Goal: Task Accomplishment & Management: Complete application form

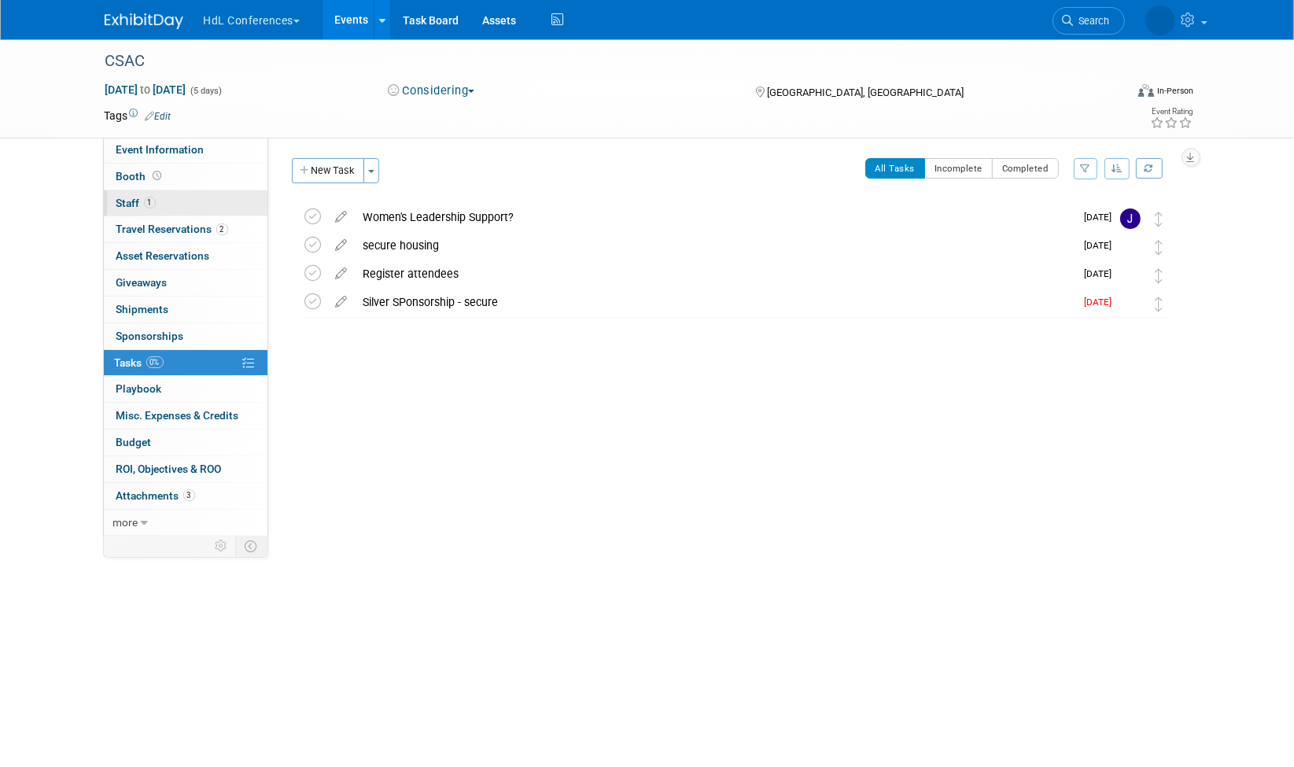
click at [134, 197] on span "Staff 1" at bounding box center [135, 203] width 39 height 13
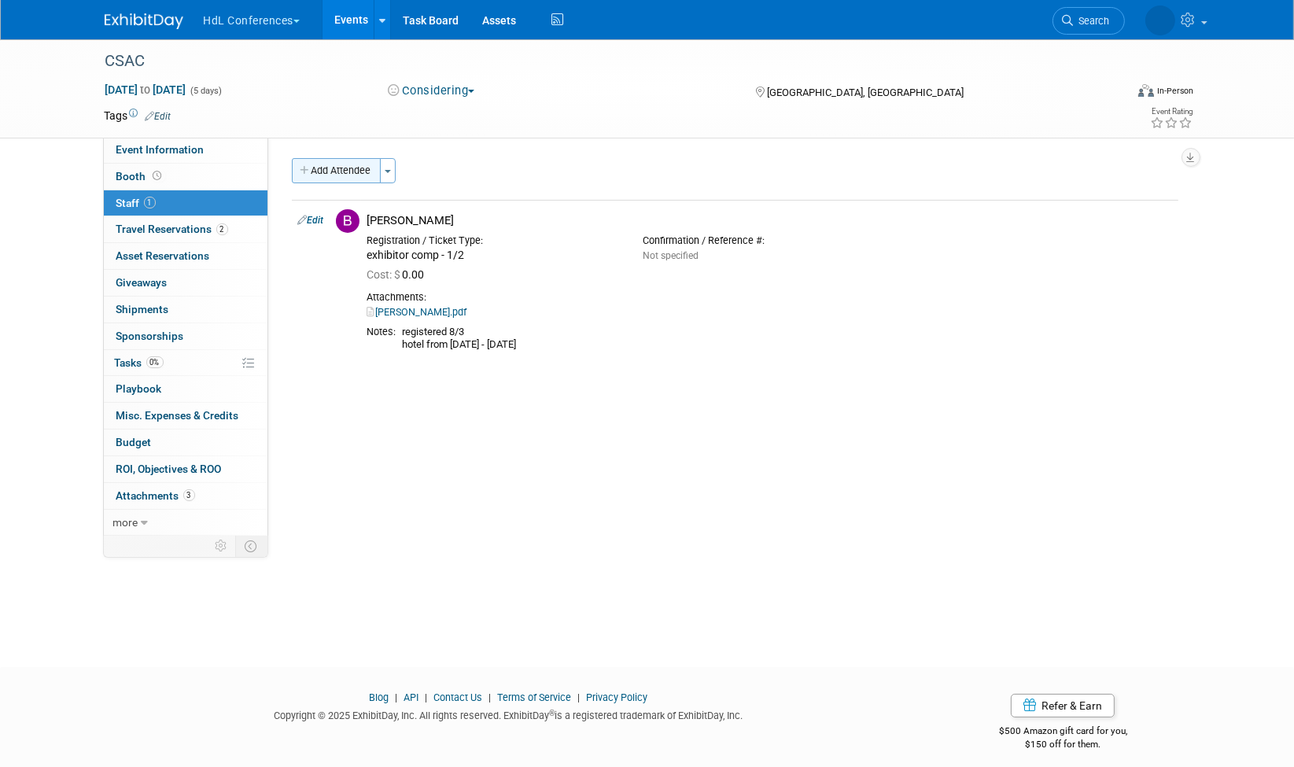
click at [318, 158] on button "Add Attendee" at bounding box center [336, 170] width 89 height 25
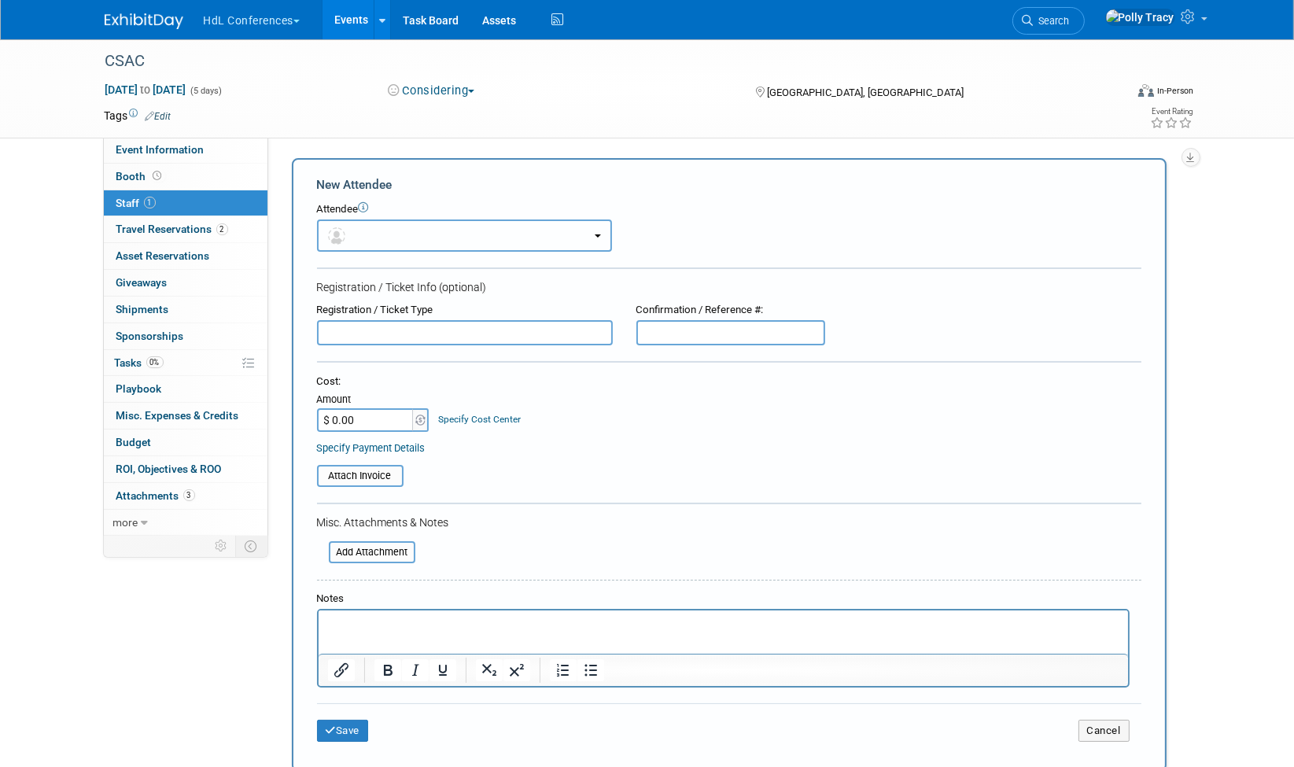
click at [379, 236] on button "button" at bounding box center [464, 236] width 295 height 32
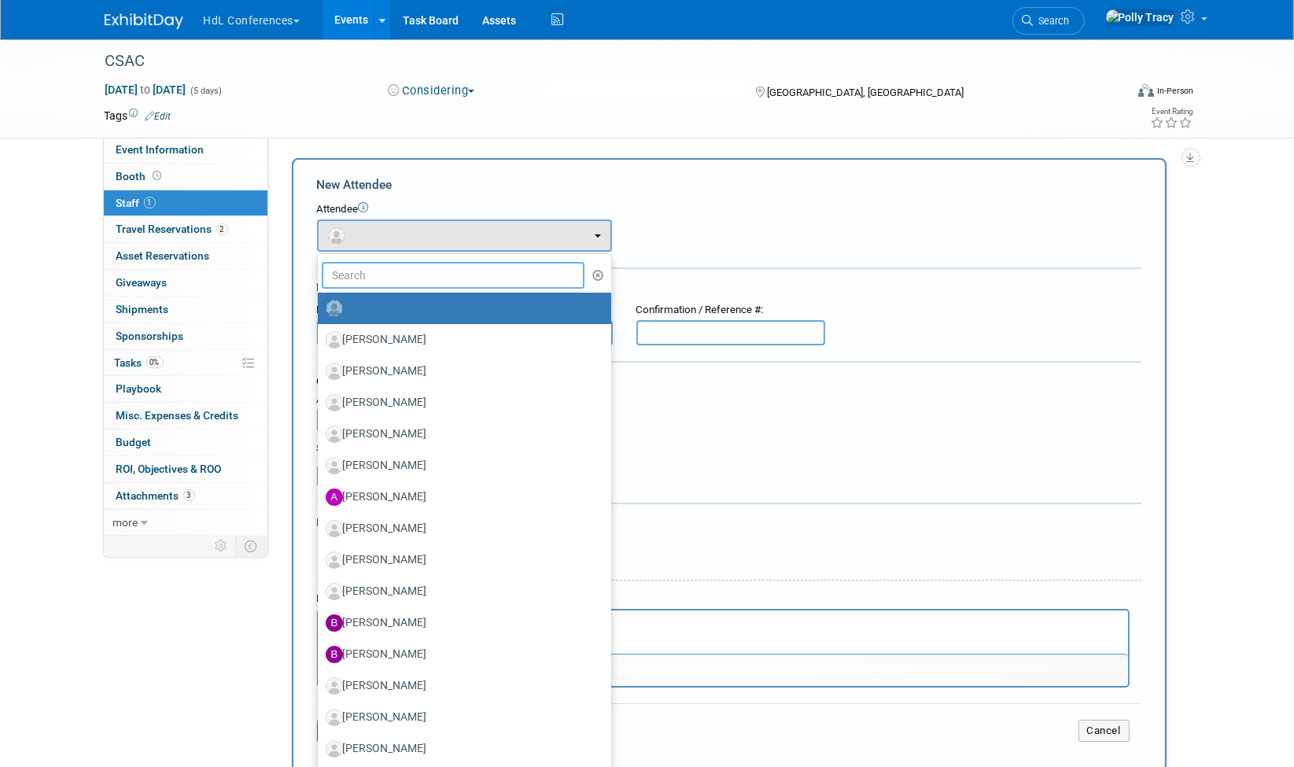
click at [407, 272] on input "text" at bounding box center [454, 275] width 264 height 27
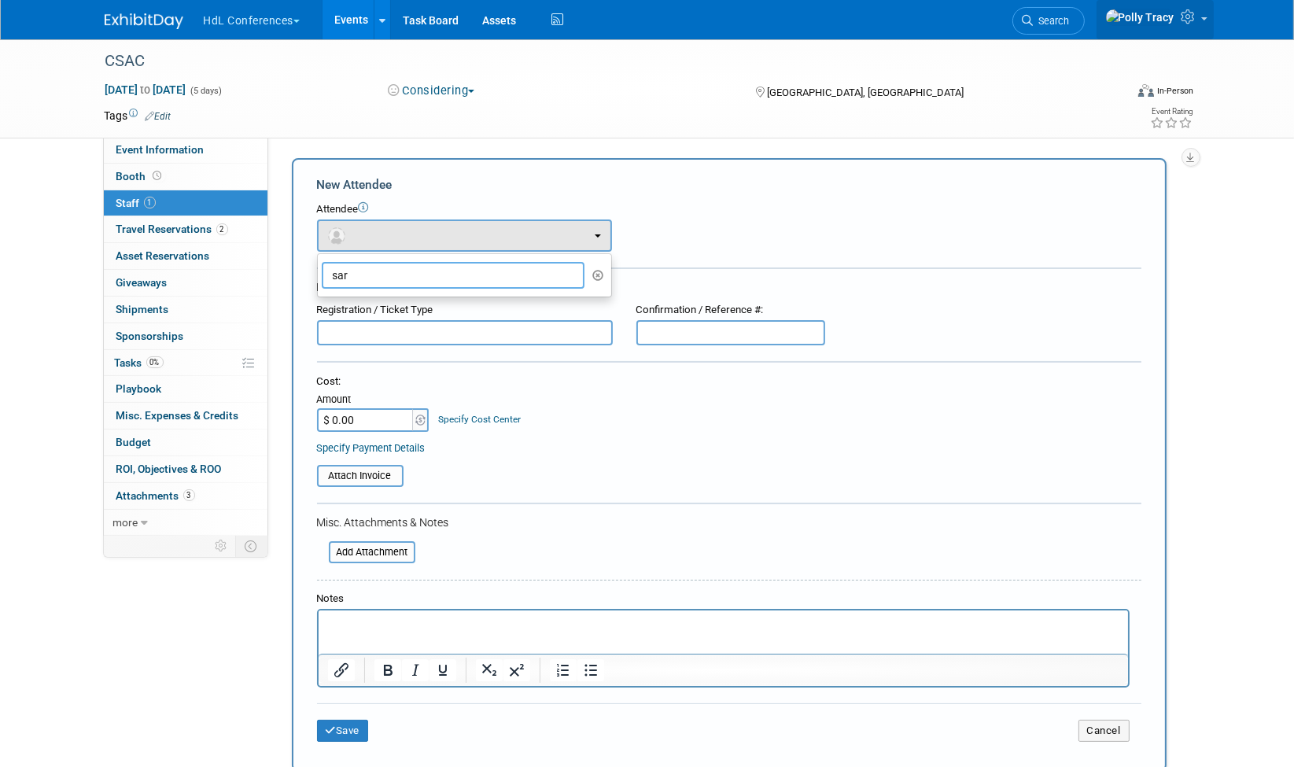
type input "sar"
click at [1189, 24] on icon at bounding box center [1191, 16] width 18 height 14
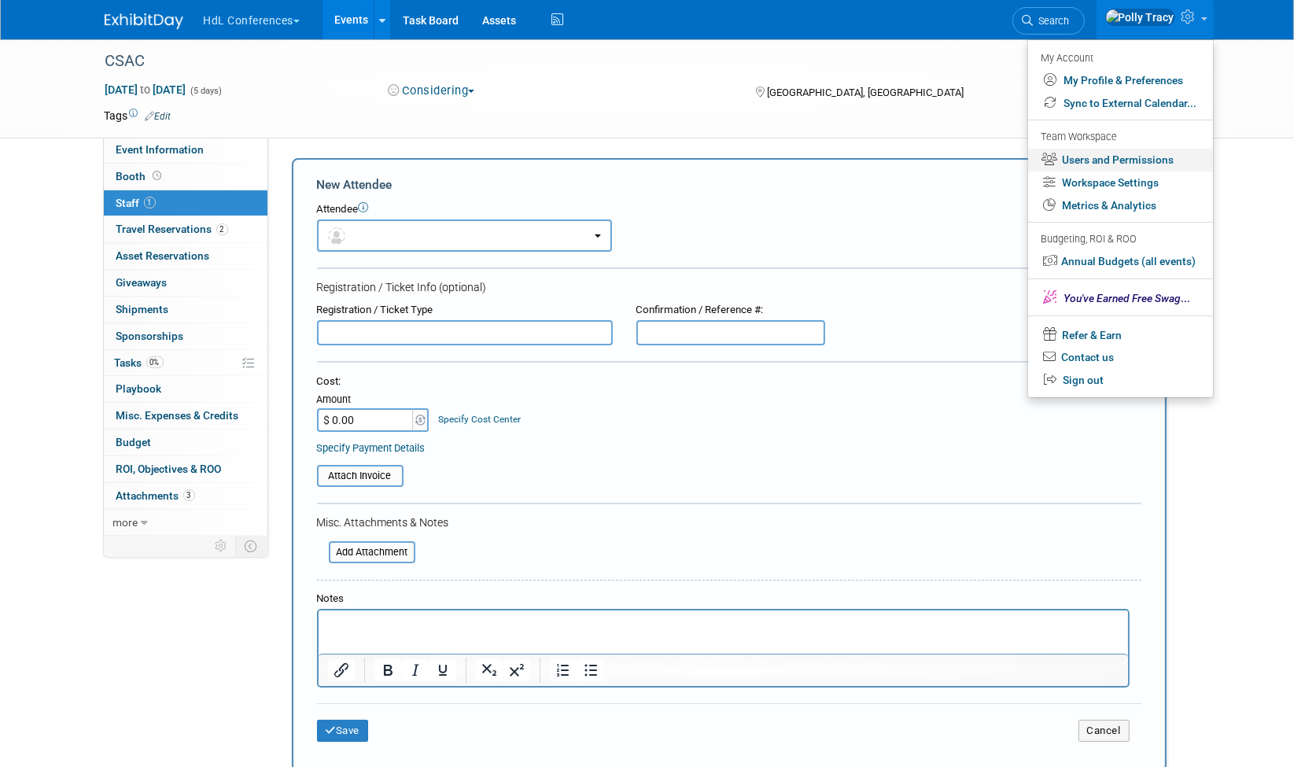
click at [1119, 164] on link "Users and Permissions" at bounding box center [1120, 160] width 185 height 23
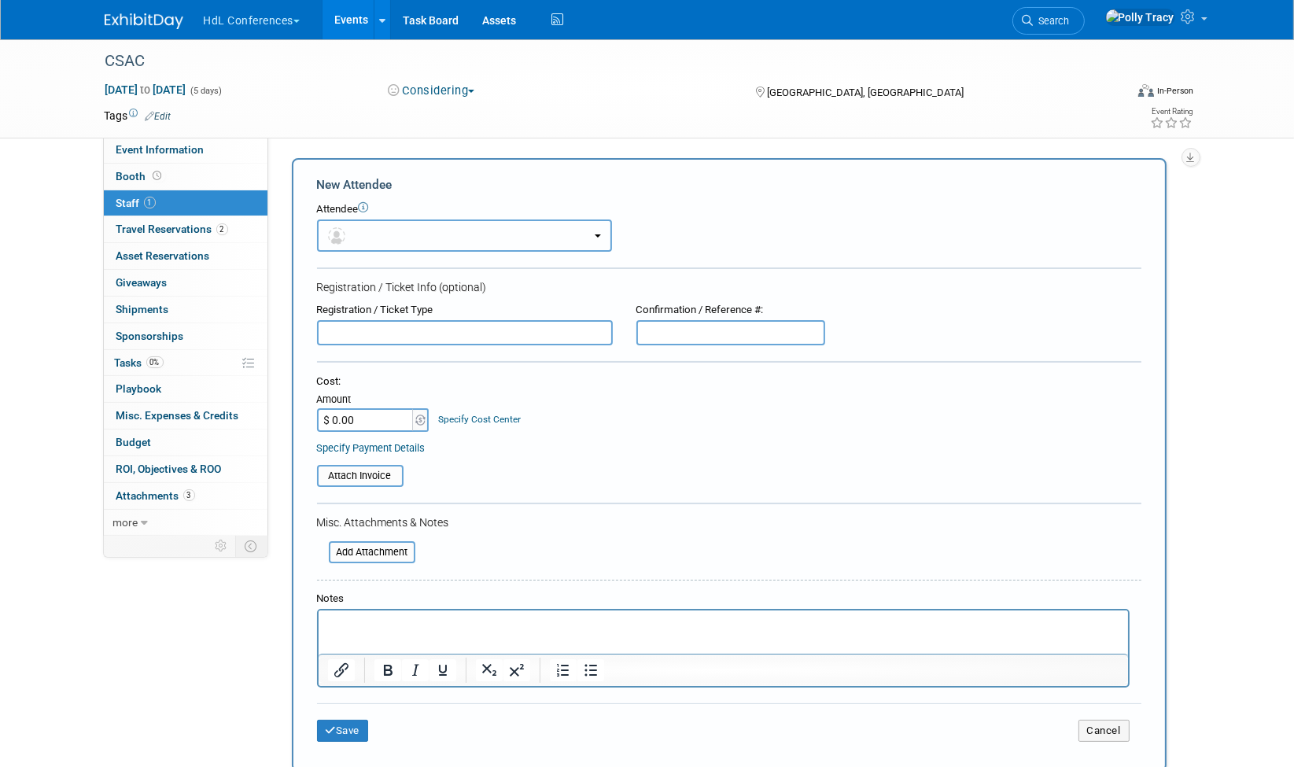
click at [395, 231] on button "button" at bounding box center [464, 236] width 295 height 32
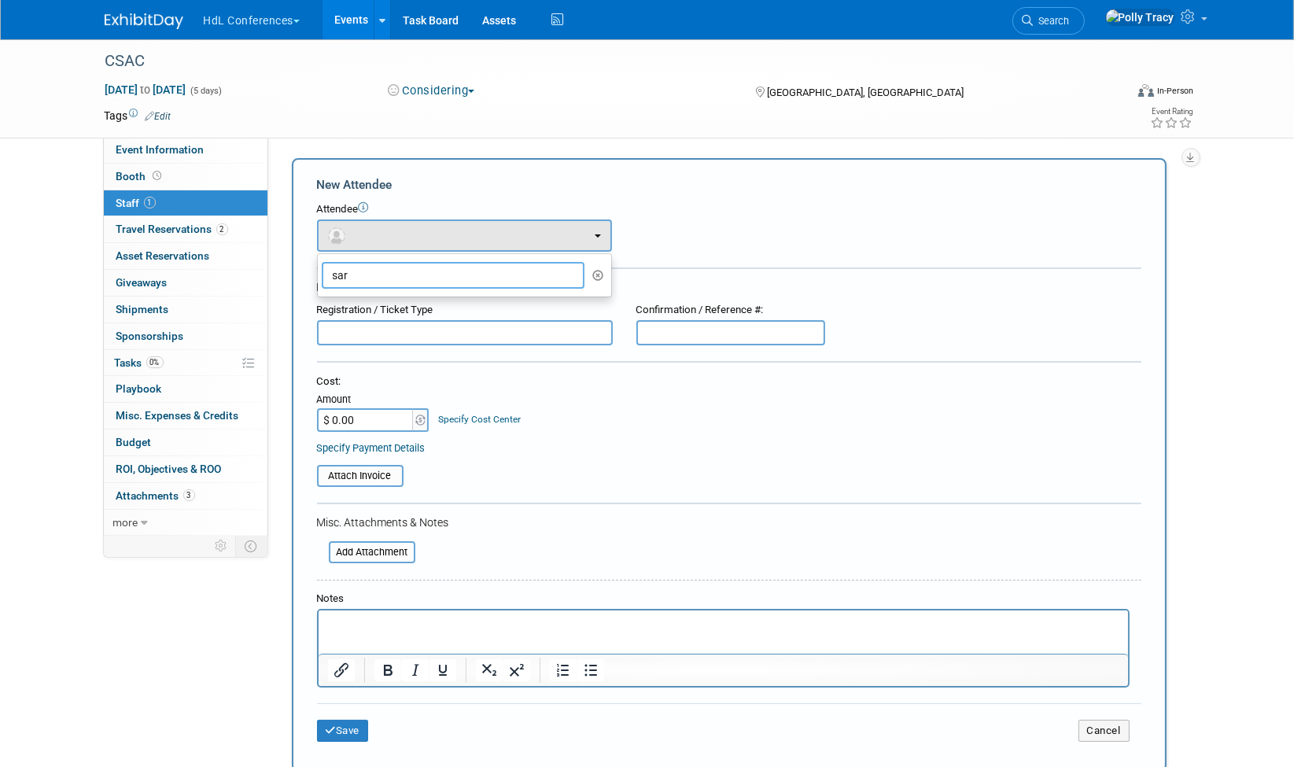
drag, startPoint x: 361, startPoint y: 277, endPoint x: 328, endPoint y: 276, distance: 33.1
click at [328, 276] on input "sar" at bounding box center [454, 275] width 264 height 27
type input "su"
click at [382, 303] on label "Susie Woodstock" at bounding box center [461, 308] width 270 height 25
click at [320, 303] on input "Susie Woodstock" at bounding box center [315, 306] width 10 height 10
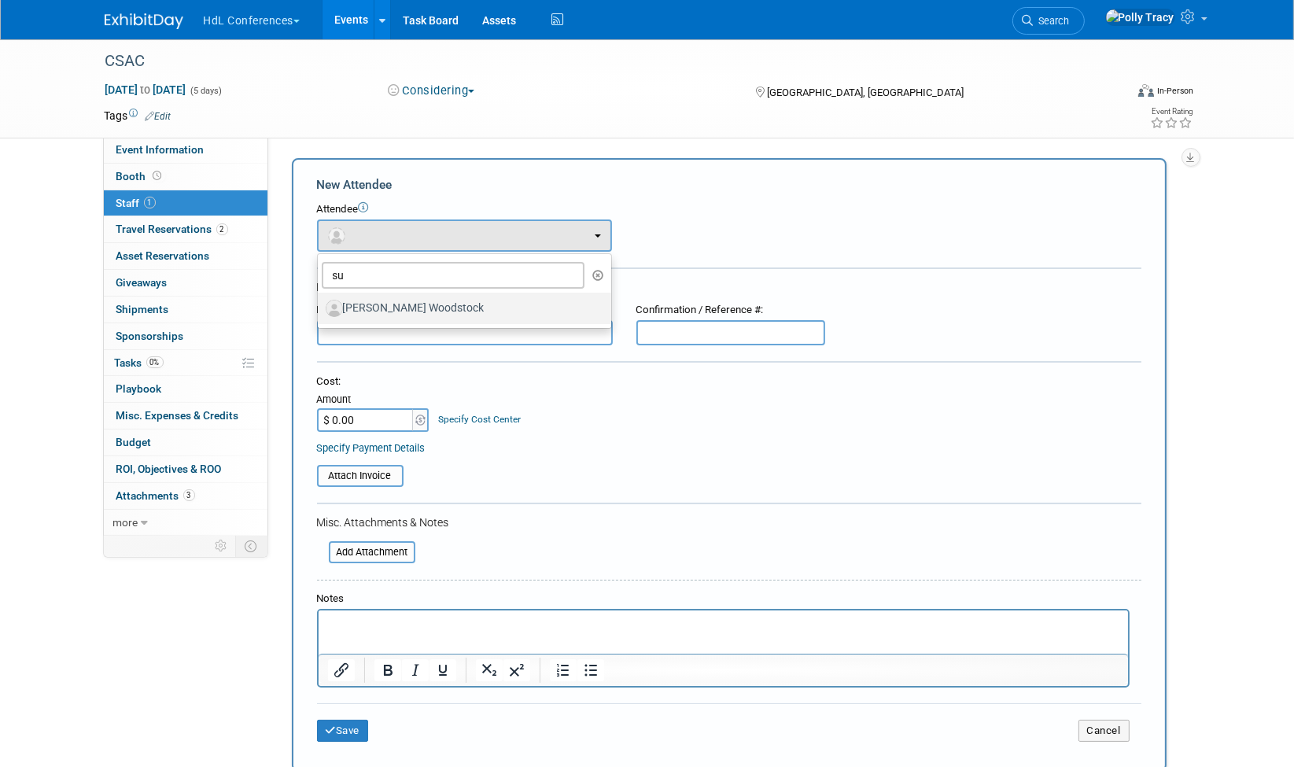
select select "c9090d96-ac56-4120-bd0c-2904dae30aa6"
select select "100"
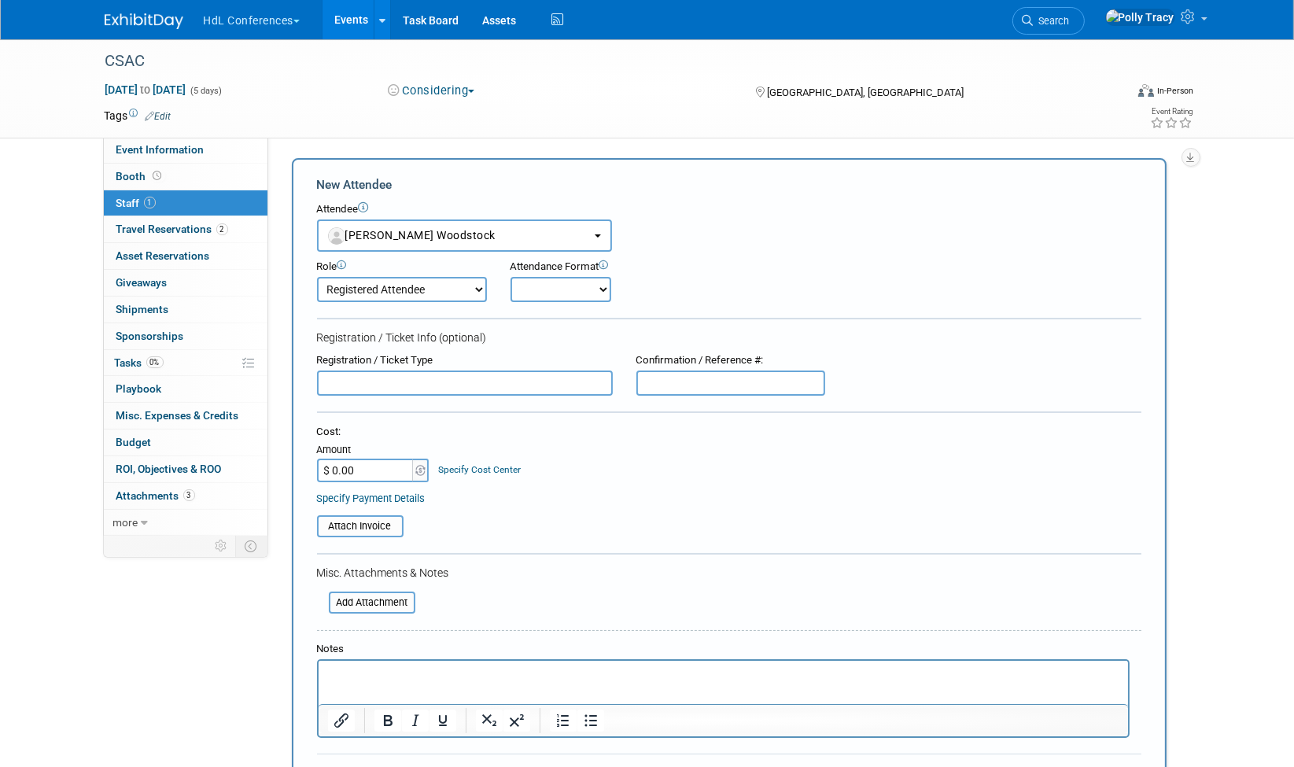
click at [598, 294] on select "Onsite Remote" at bounding box center [561, 289] width 101 height 25
select select "1"
click at [511, 277] on select "Onsite Remote" at bounding box center [561, 289] width 101 height 25
click at [404, 669] on p "Rich Text Area. Press ALT-0 for help." at bounding box center [722, 675] width 791 height 16
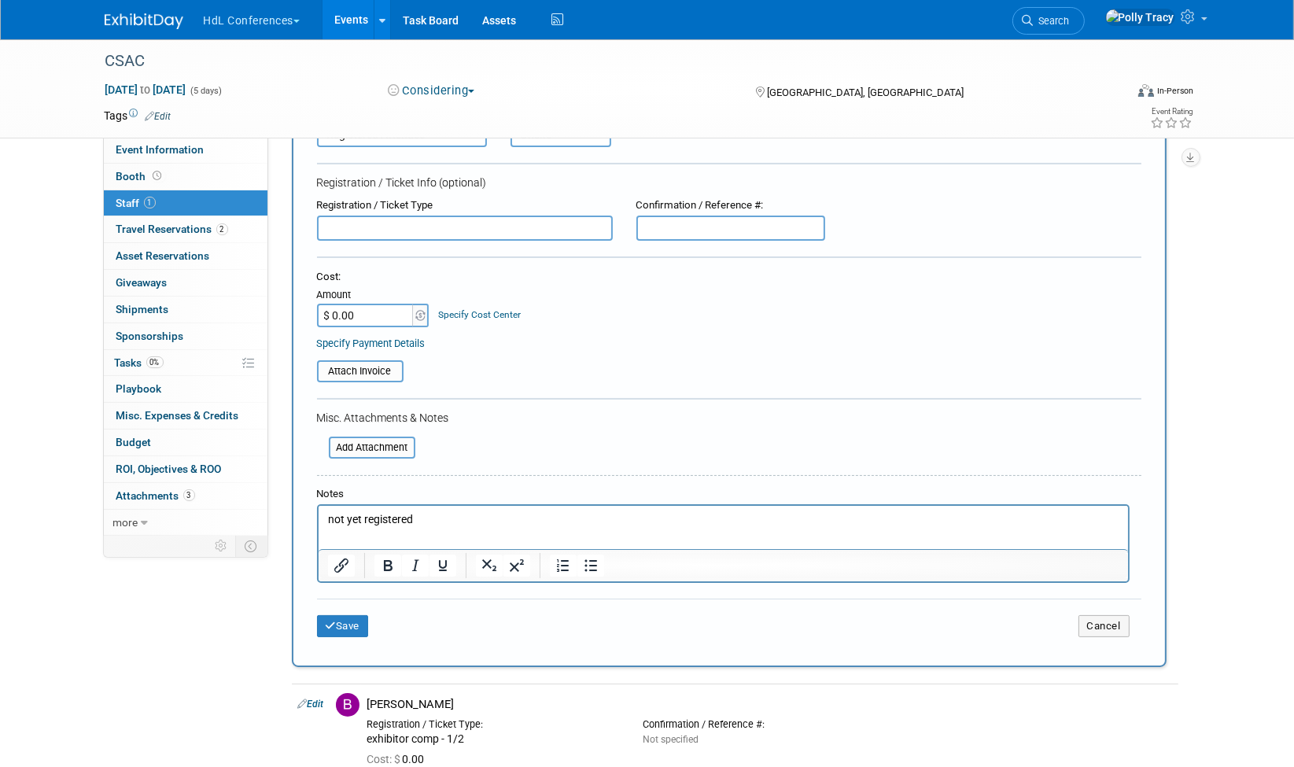
scroll to position [173, 0]
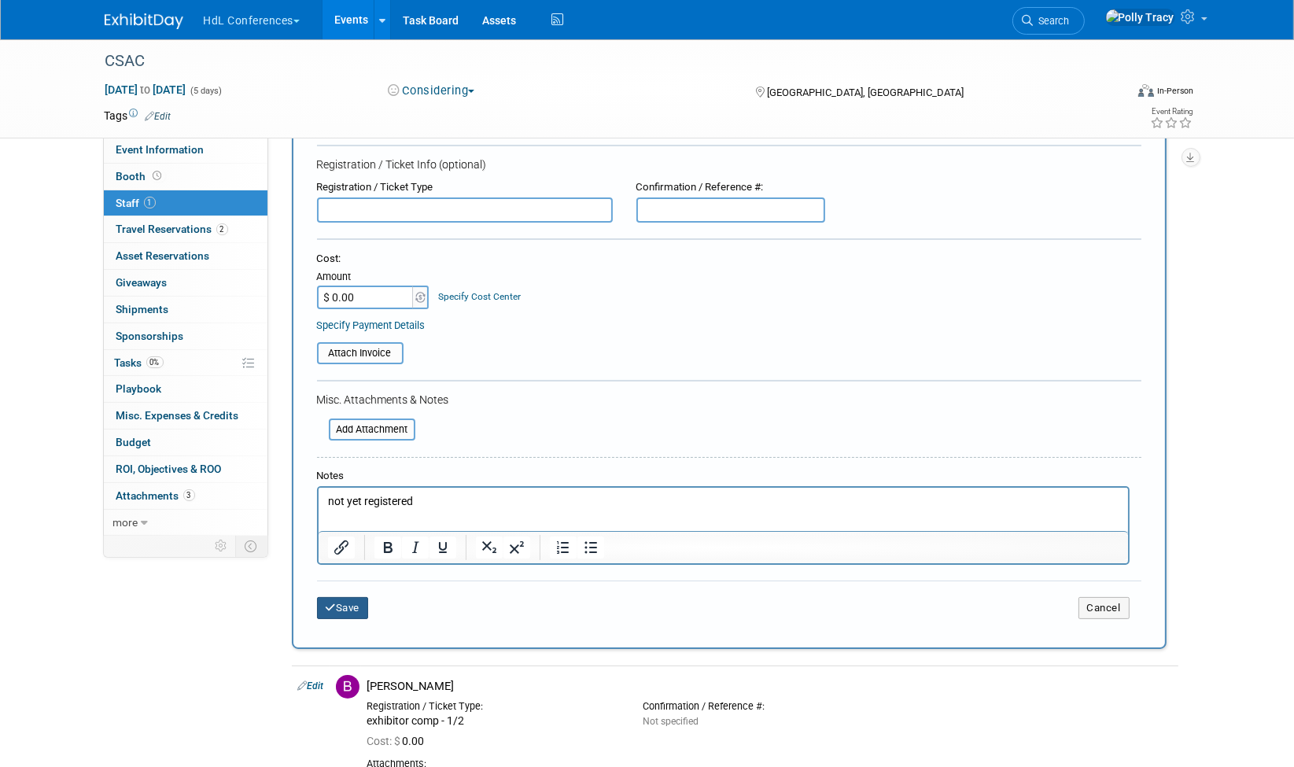
click at [352, 597] on button "Save" at bounding box center [343, 608] width 52 height 22
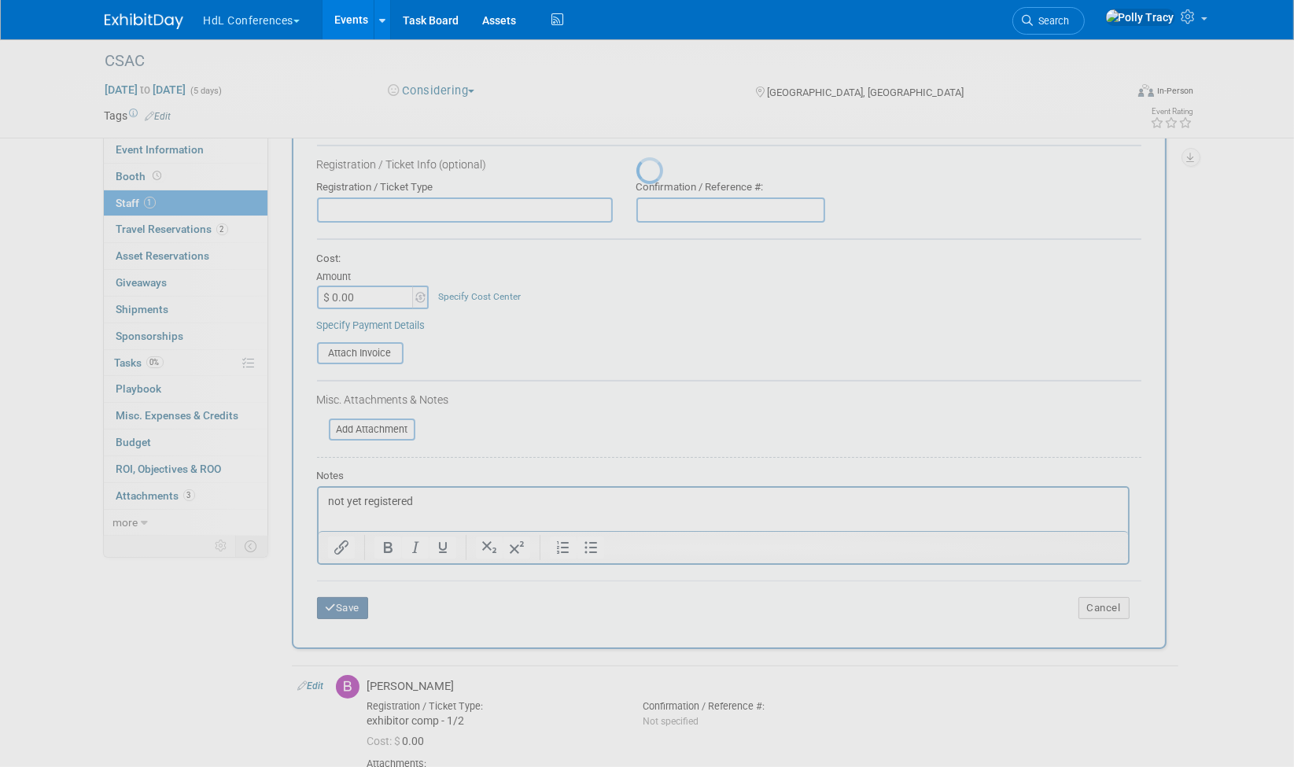
scroll to position [10, 0]
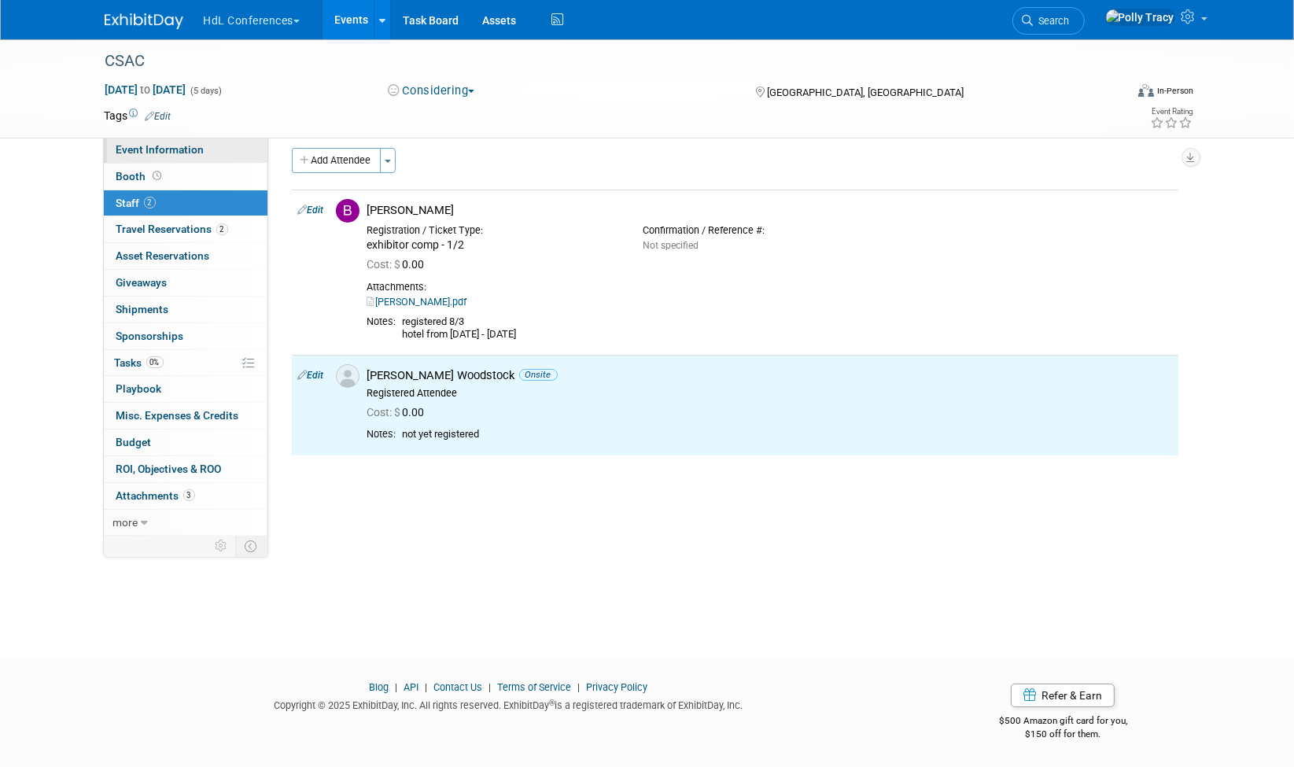
click at [177, 151] on span "Event Information" at bounding box center [160, 149] width 88 height 13
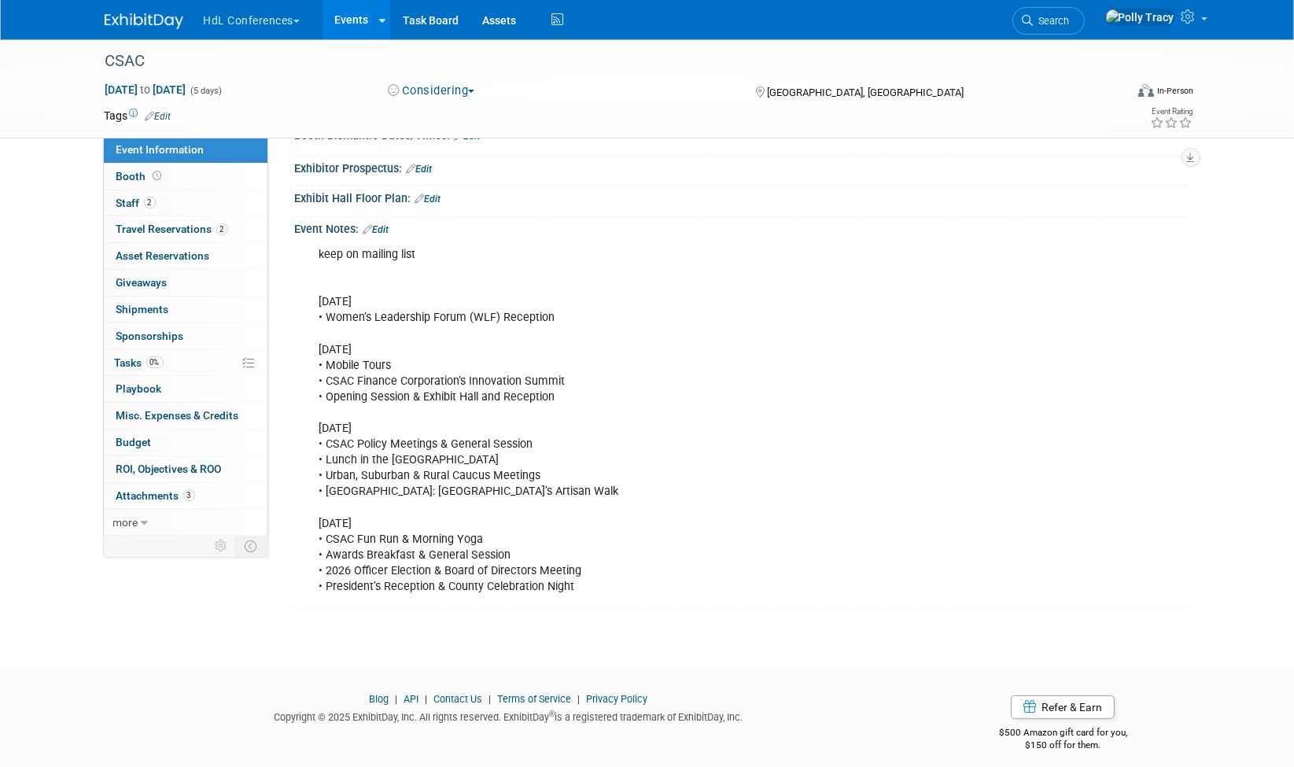
scroll to position [349, 0]
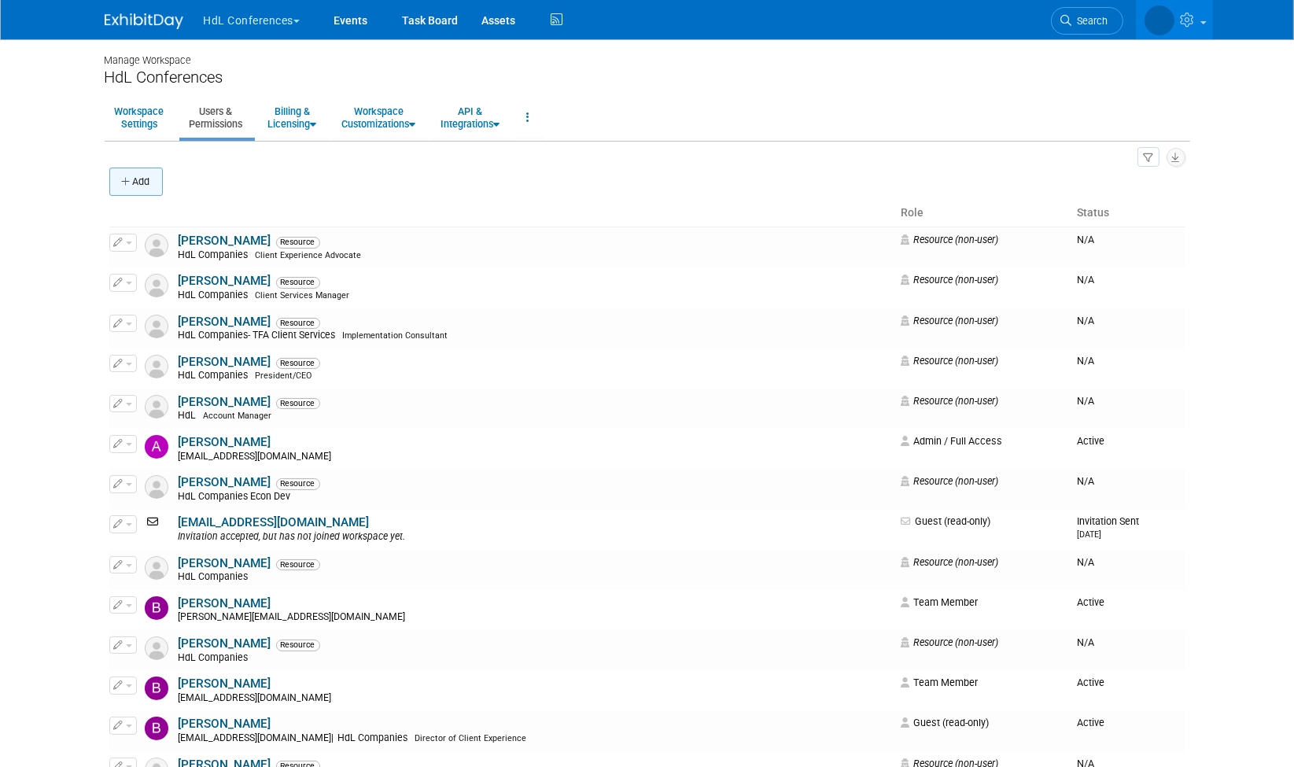
click at [142, 186] on button "Add" at bounding box center [135, 182] width 53 height 28
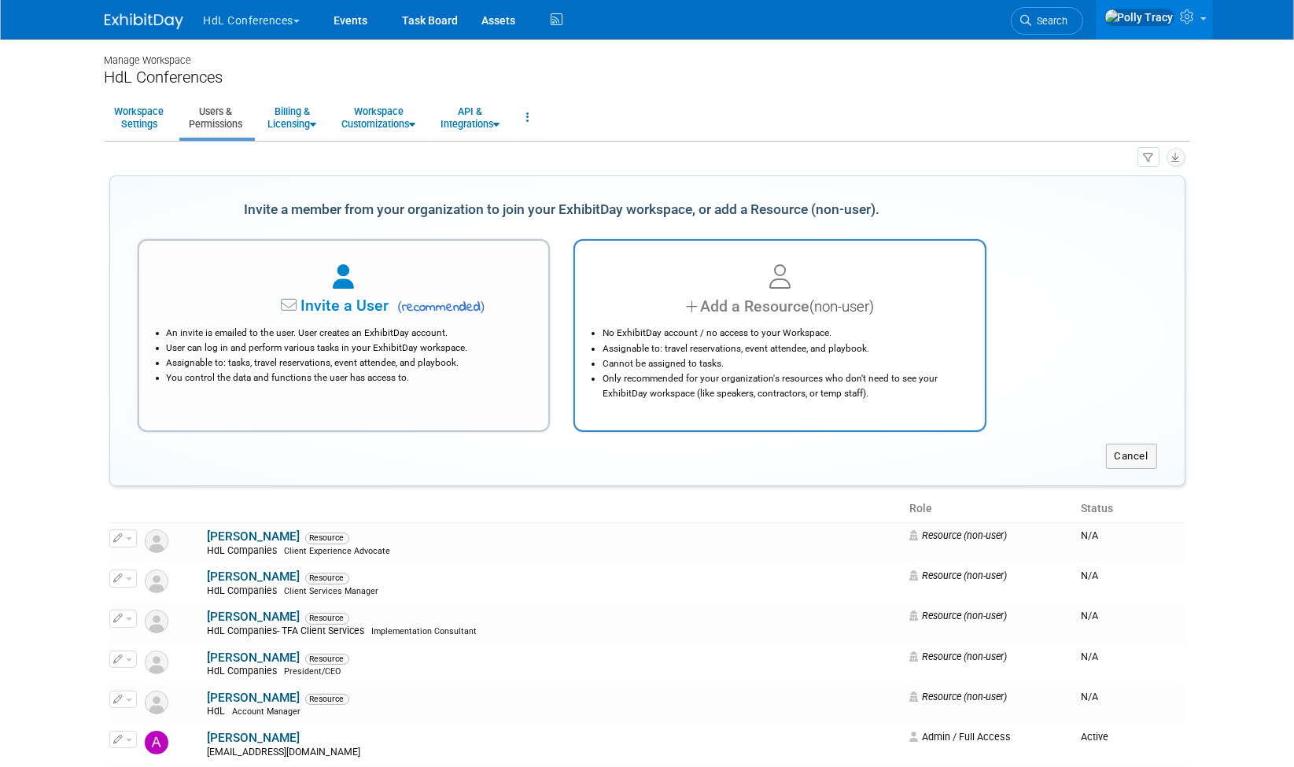
click at [753, 288] on div at bounding box center [780, 277] width 371 height 35
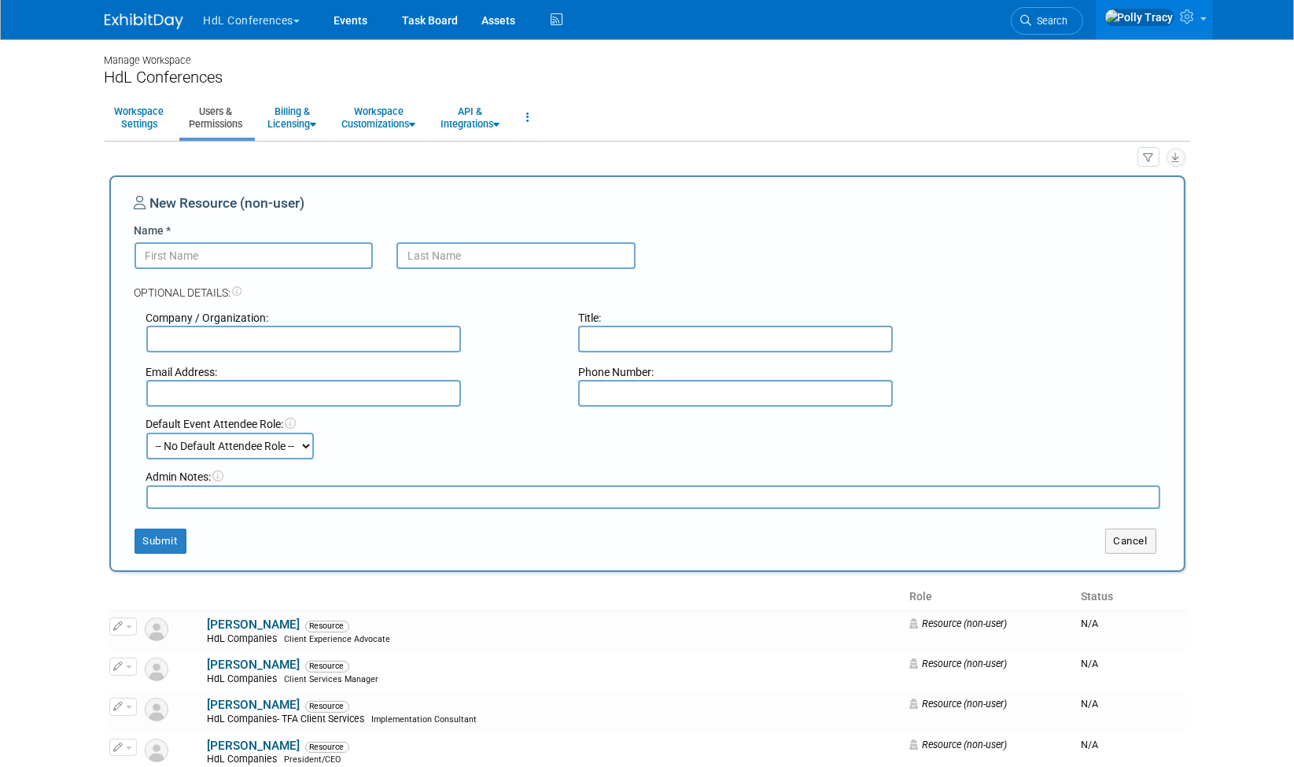
click at [205, 253] on input "Name *" at bounding box center [254, 255] width 239 height 27
type input "Sarah"
type input "Woodstock"
type input "HdL"
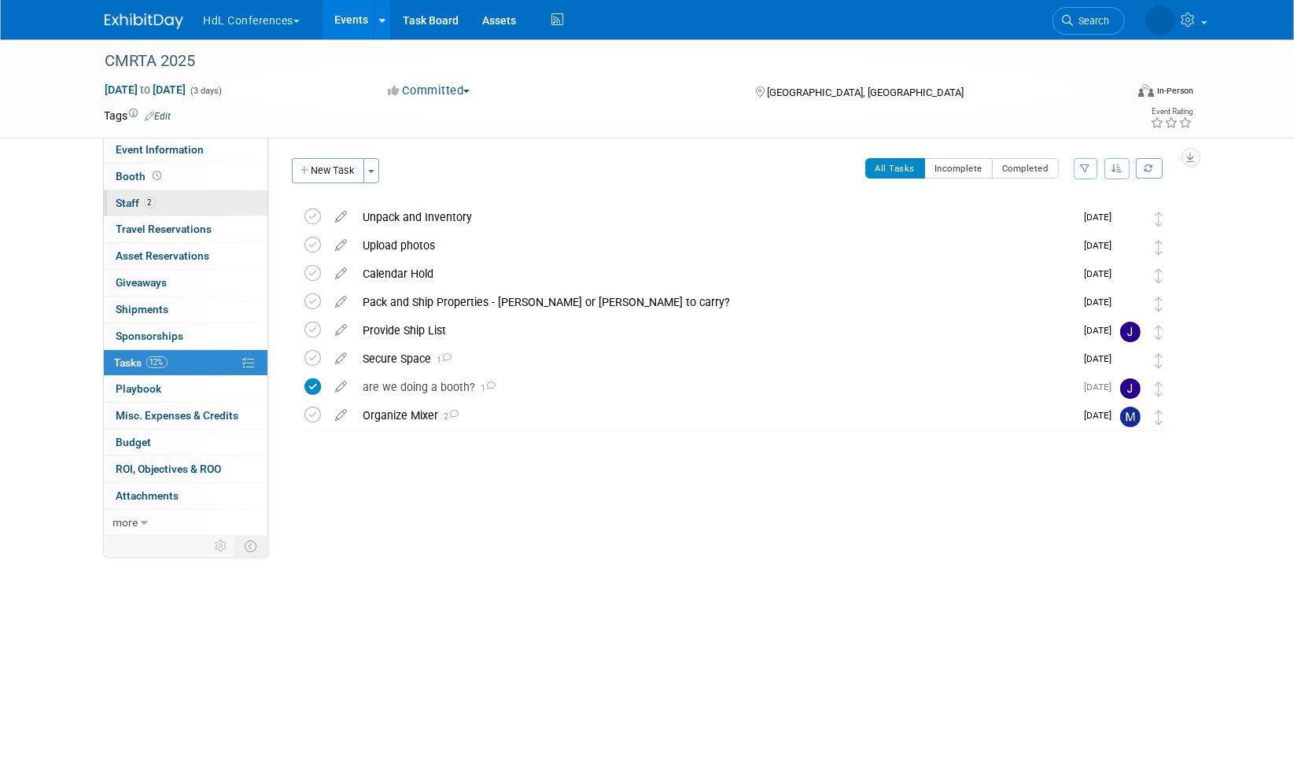
click at [127, 204] on span "Staff 2" at bounding box center [135, 203] width 39 height 13
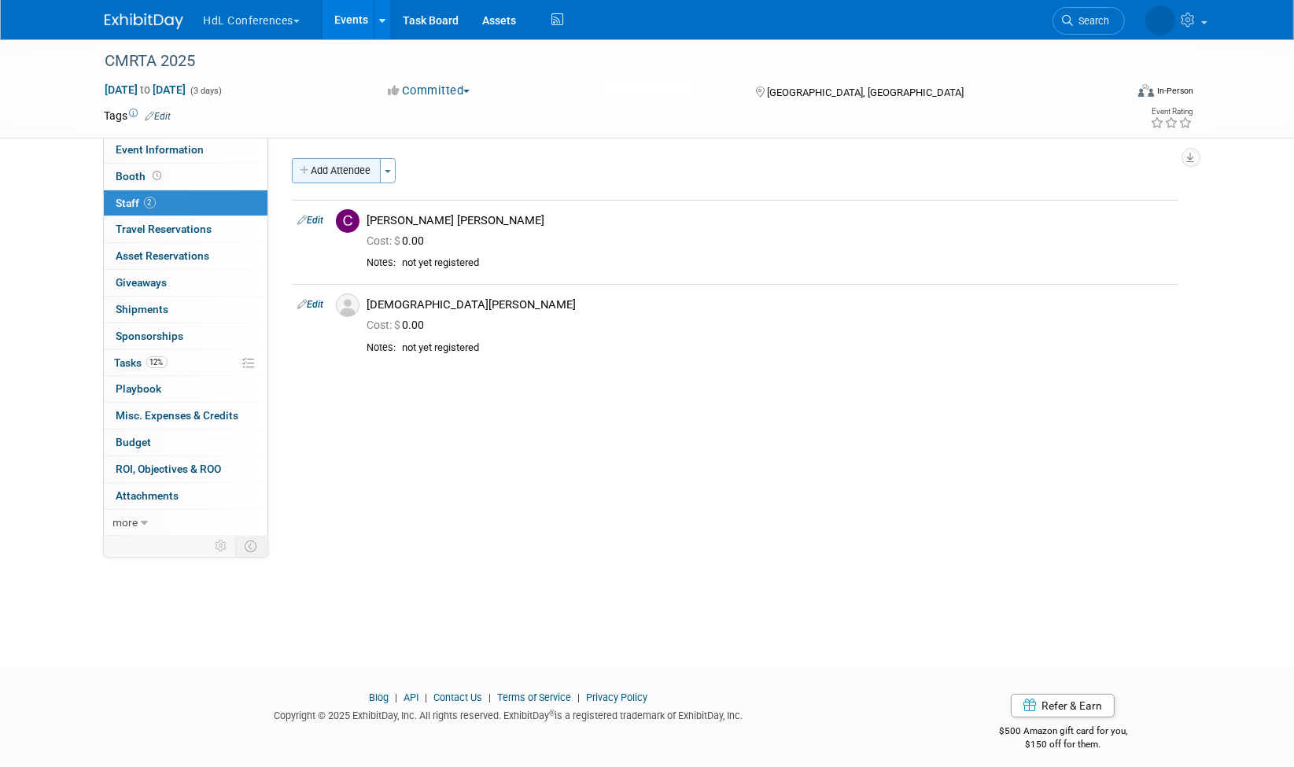
click at [327, 164] on button "Add Attendee" at bounding box center [336, 170] width 89 height 25
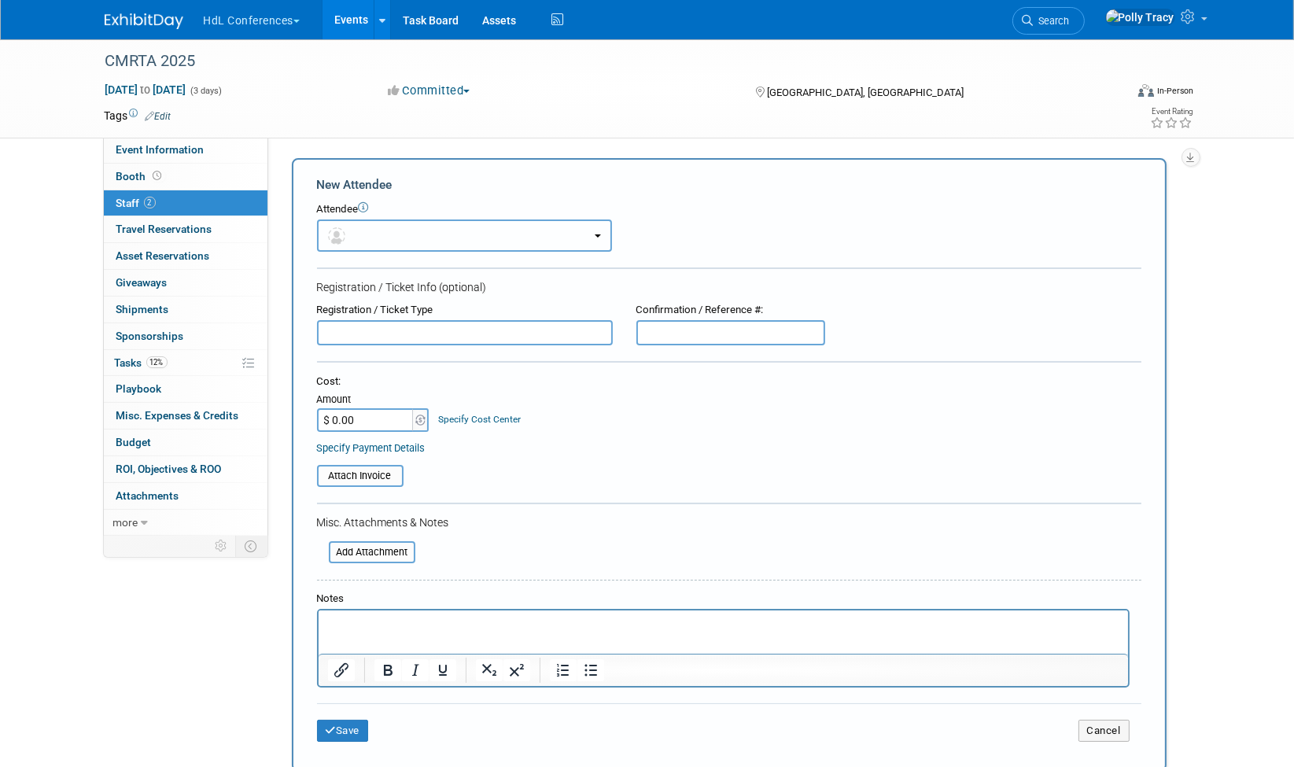
click at [395, 231] on button "button" at bounding box center [464, 236] width 295 height 32
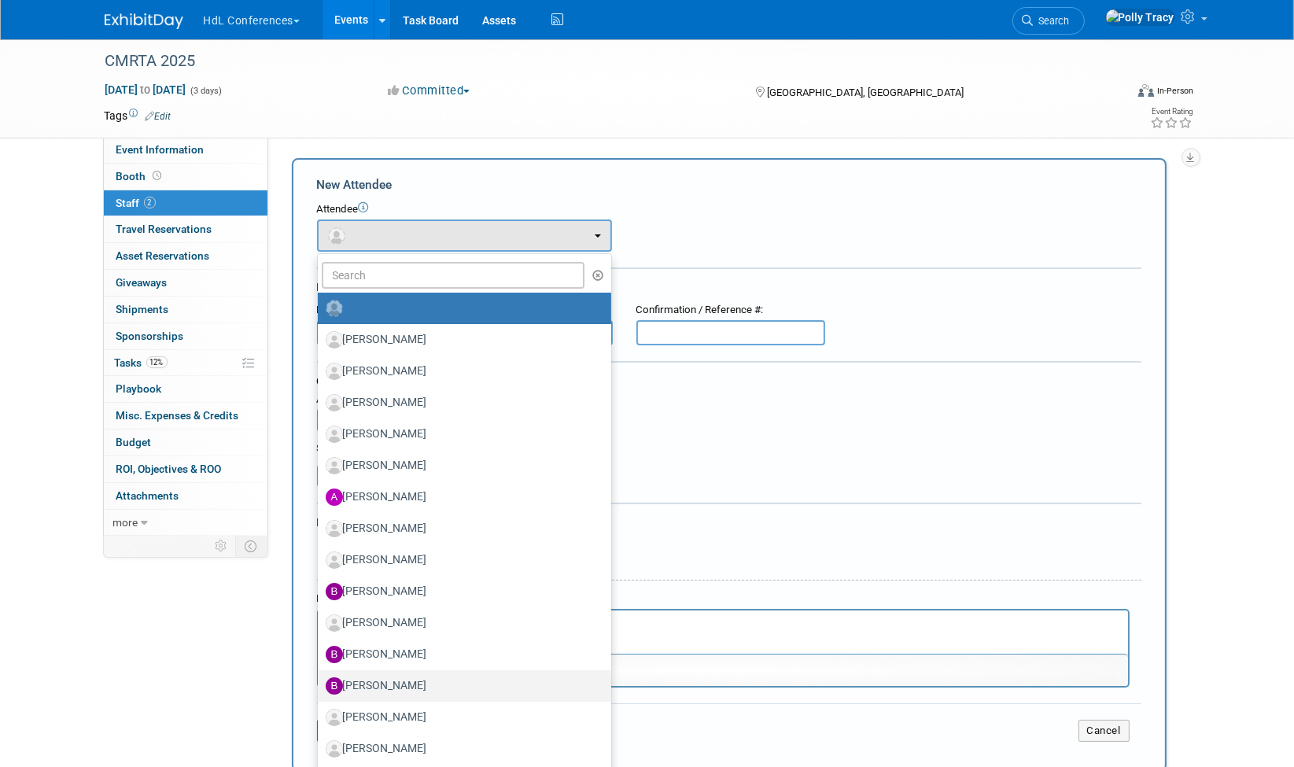
click at [402, 673] on label "Bret Harmon" at bounding box center [461, 685] width 270 height 25
click at [320, 679] on input "Bret Harmon" at bounding box center [315, 684] width 10 height 10
select select "7e2cef8a-94d7-409e-bcb8-3c8c51a5bf0a"
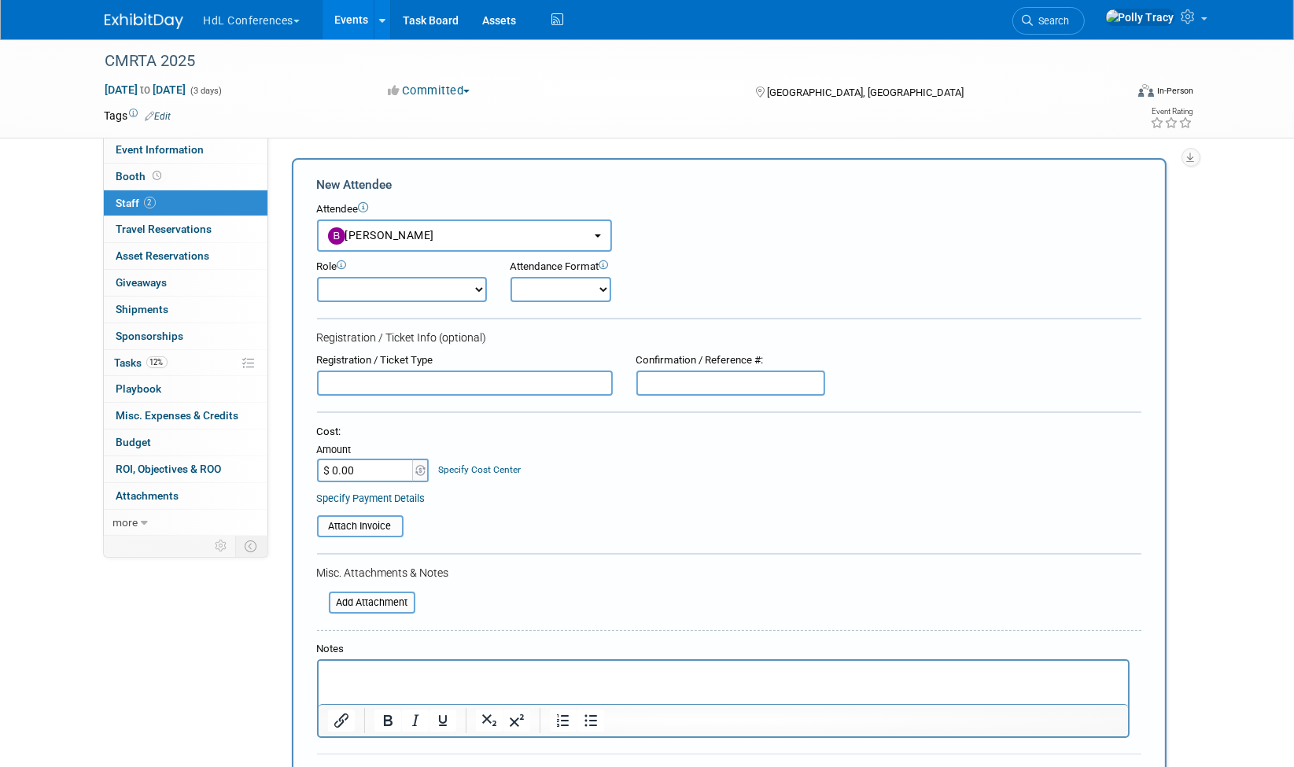
click at [362, 286] on select "Demonstrator Host Planner Presenter Registered Attendee Sales Representative" at bounding box center [402, 289] width 170 height 25
select select "100"
click at [317, 277] on select "Demonstrator Host Planner Presenter Registered Attendee Sales Representative" at bounding box center [402, 289] width 170 height 25
click at [522, 290] on select "Onsite Remote" at bounding box center [561, 289] width 101 height 25
select select "1"
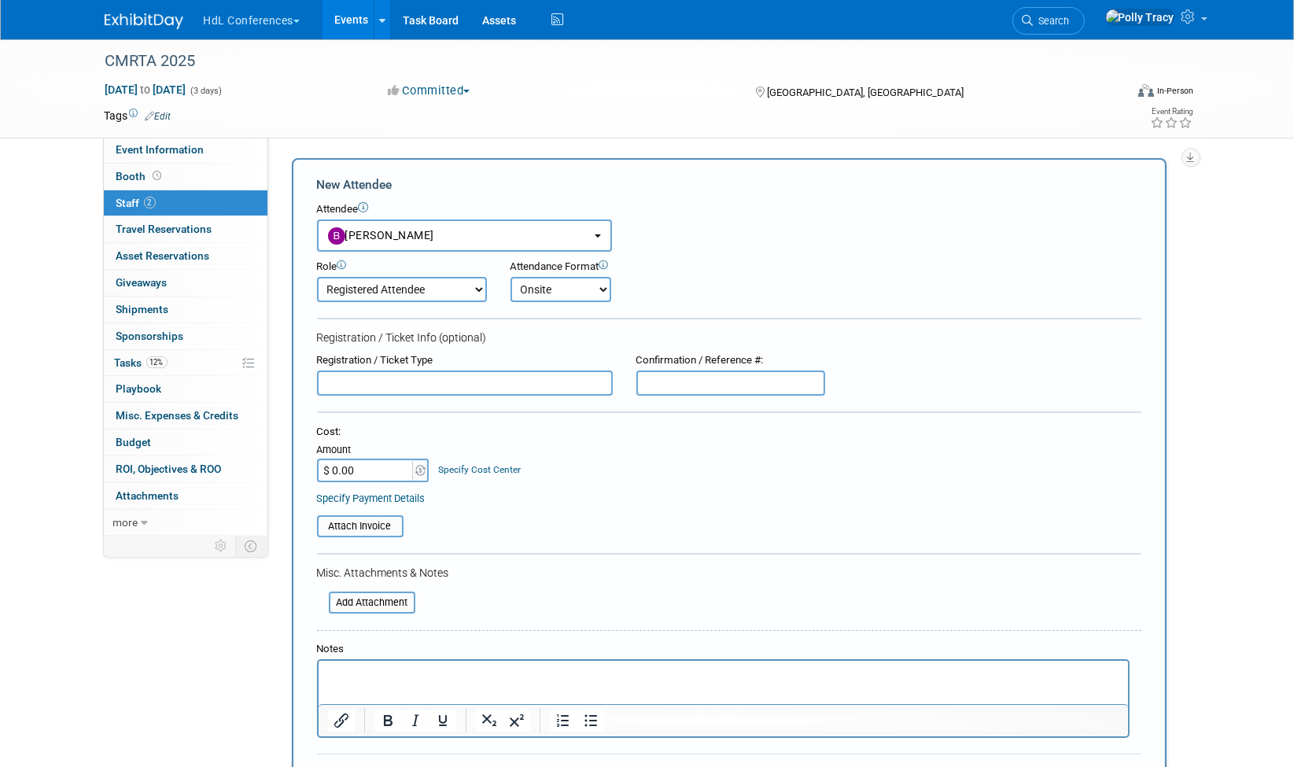
click at [511, 277] on select "Onsite Remote" at bounding box center [561, 289] width 101 height 25
click at [413, 386] on input "text" at bounding box center [465, 383] width 296 height 25
click at [384, 678] on p "Rich Text Area. Press ALT-0 for help." at bounding box center [722, 675] width 791 height 16
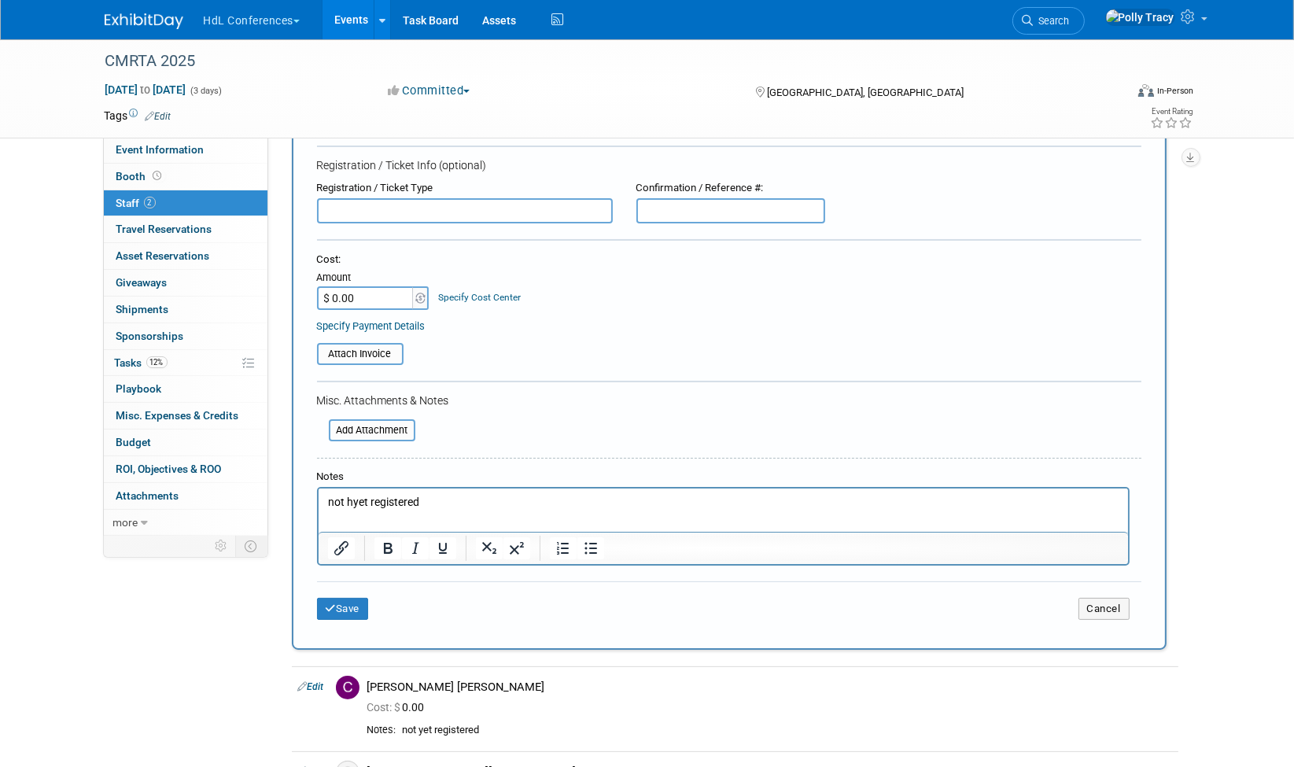
scroll to position [177, 0]
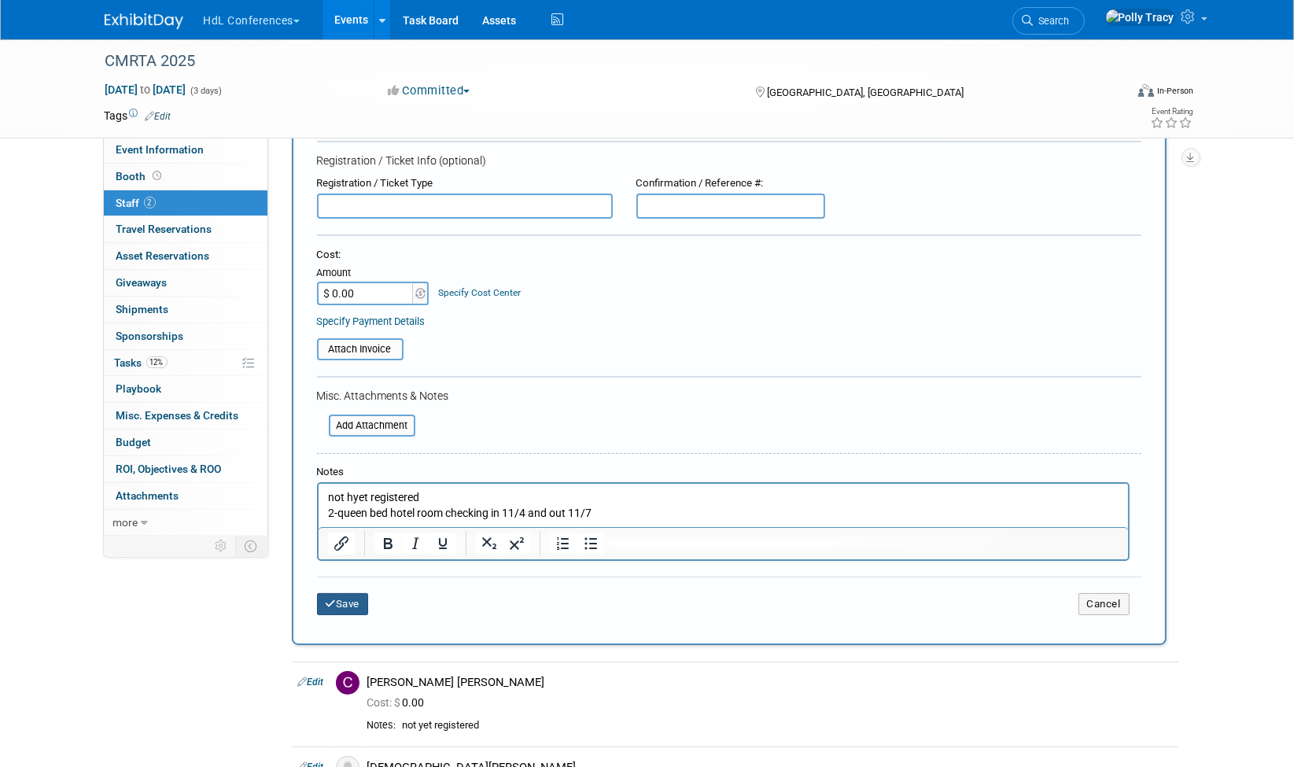
click at [346, 598] on button "Save" at bounding box center [343, 604] width 52 height 22
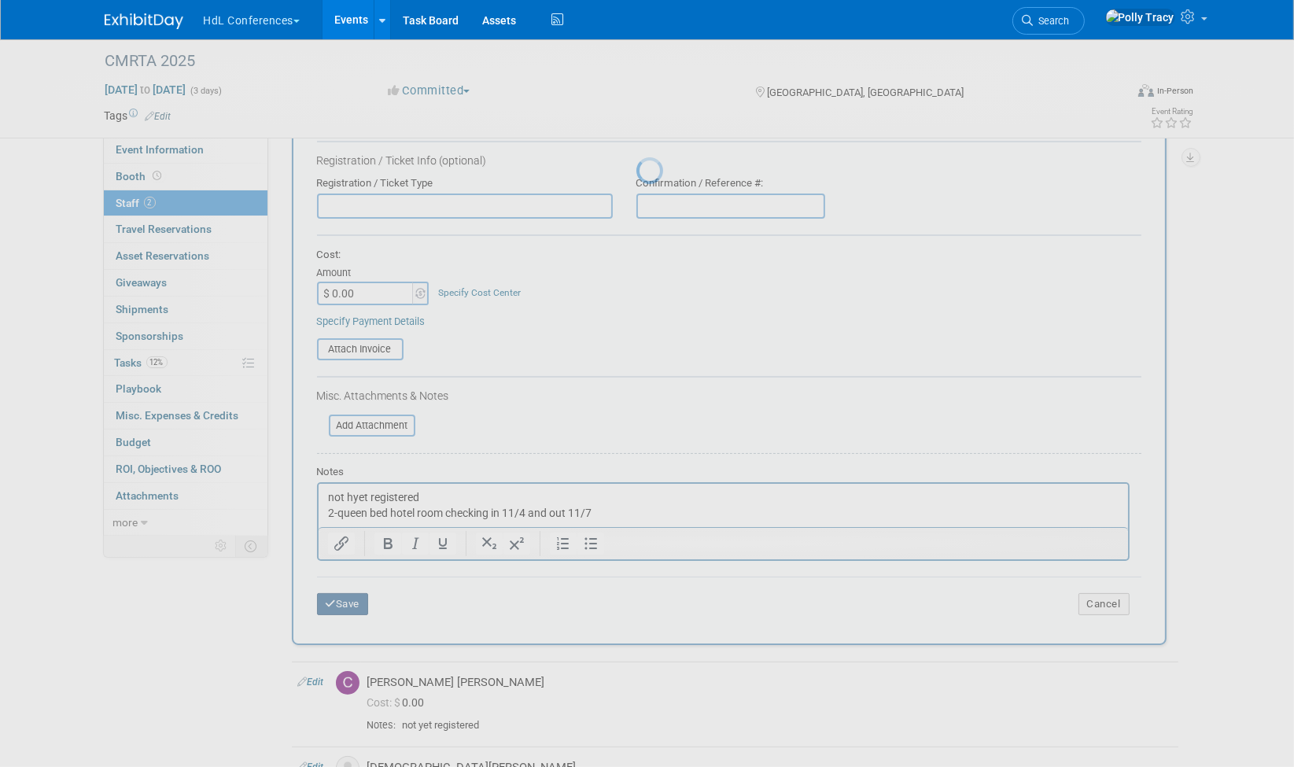
scroll to position [10, 0]
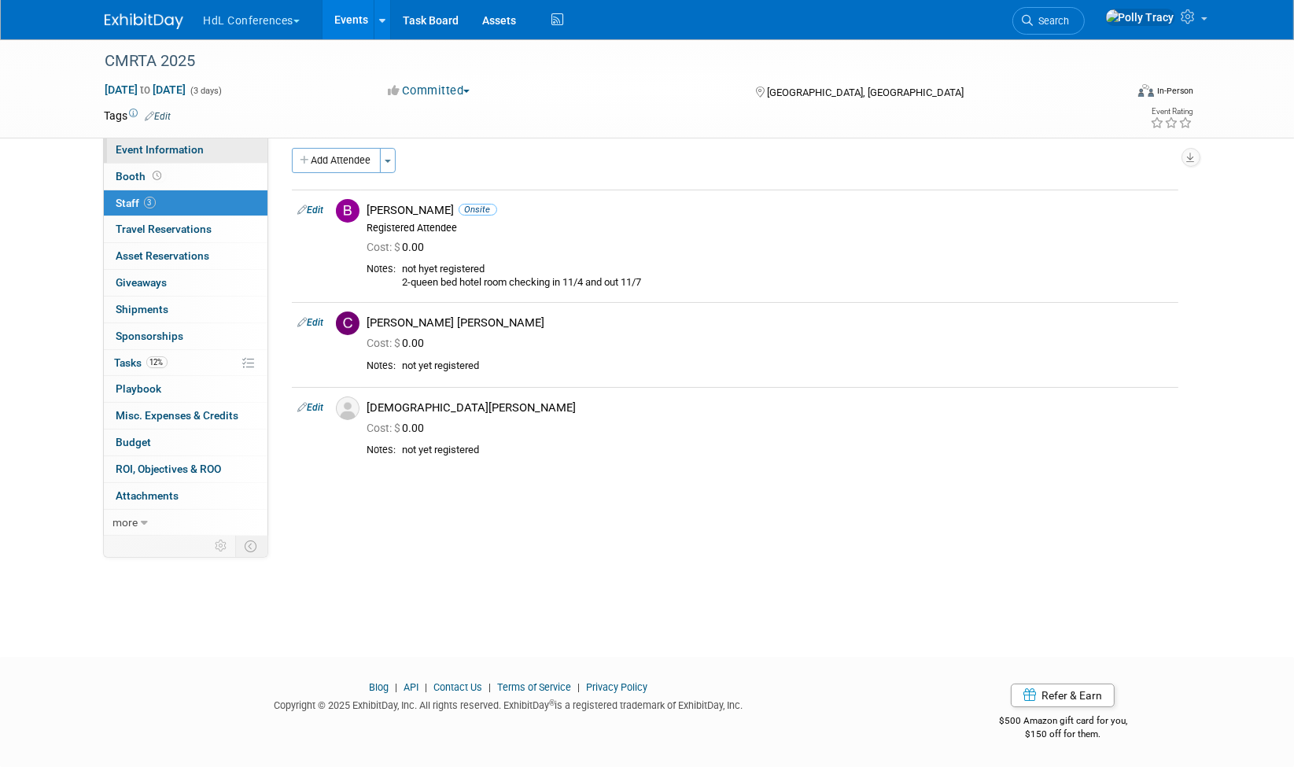
click at [175, 141] on link "Event Information" at bounding box center [186, 150] width 164 height 26
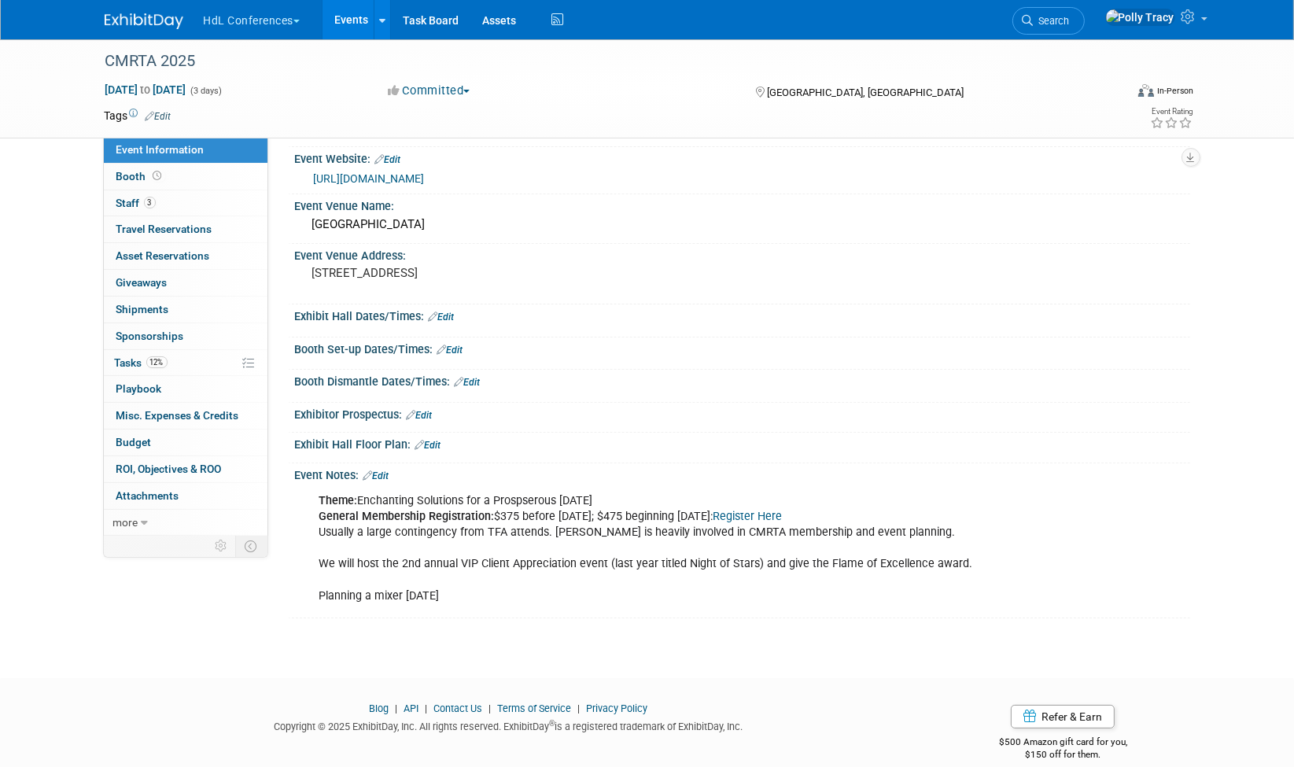
scroll to position [98, 0]
